Goal: Transaction & Acquisition: Purchase product/service

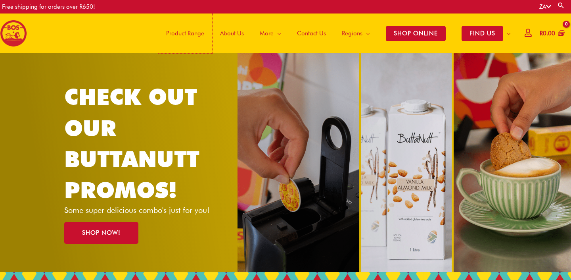
click at [187, 34] on span "Product Range" at bounding box center [185, 33] width 38 height 24
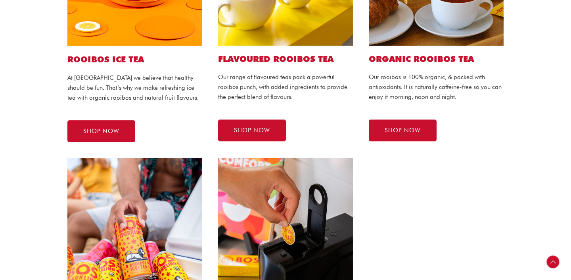
scroll to position [332, 0]
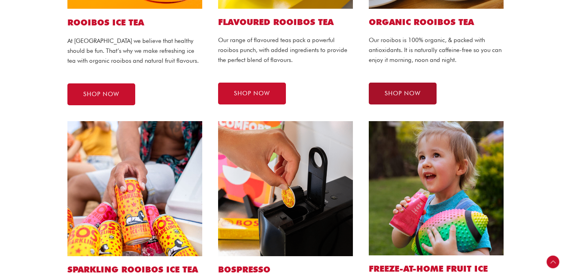
click at [421, 91] on link "SHOP NOW" at bounding box center [403, 94] width 68 height 22
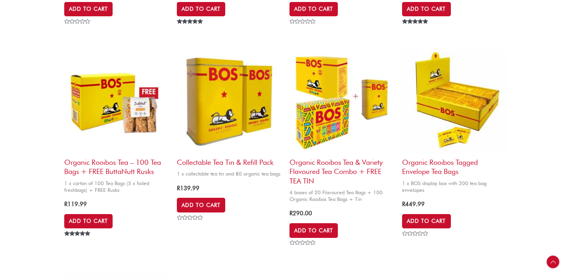
scroll to position [478, 0]
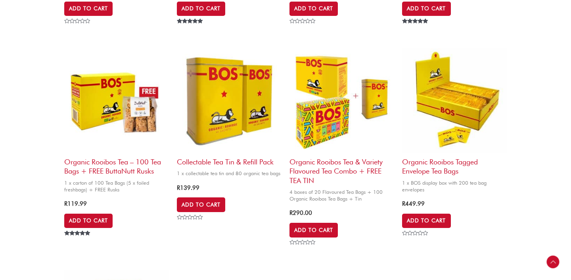
click at [435, 173] on h2 "Organic Rooibos Tagged Envelope Tea Bags" at bounding box center [454, 164] width 105 height 23
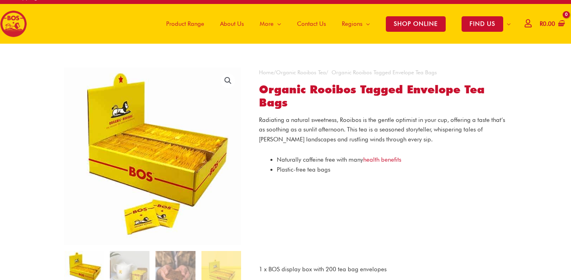
scroll to position [10, 0]
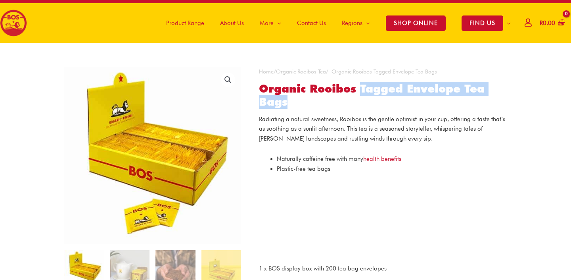
drag, startPoint x: 302, startPoint y: 108, endPoint x: 360, endPoint y: 85, distance: 62.3
click at [360, 85] on h1 "Organic Rooibos Tagged Envelope Tea Bags" at bounding box center [383, 95] width 248 height 27
copy h1 "Tagged Envelope Tea Bags"
